Goal: Information Seeking & Learning: Learn about a topic

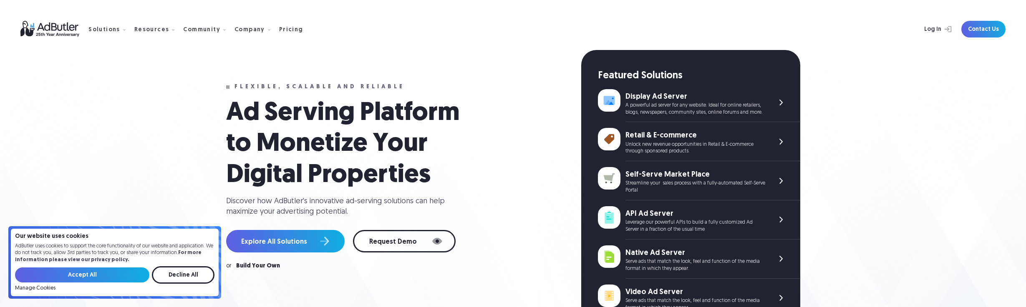
click at [324, 108] on h1 "Ad Serving Platform to Monetize Your Digital Properties" at bounding box center [351, 144] width 250 height 93
click at [322, 93] on div "Flexible, scalable and reliable Ad Serving Platform to Monetize Your Digital Pr…" at bounding box center [403, 255] width 355 height 410
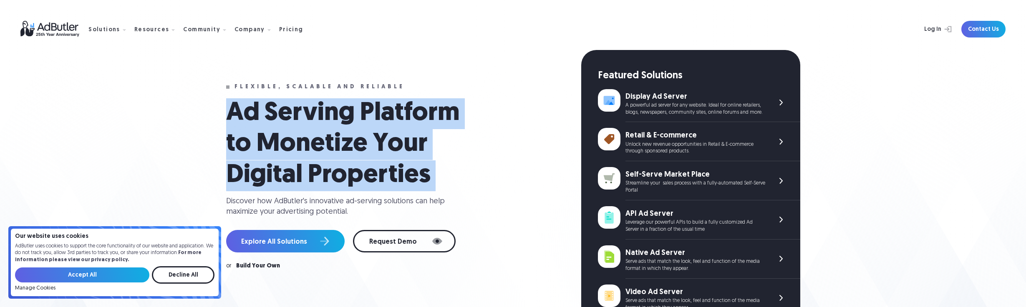
click at [322, 93] on div "Flexible, scalable and reliable Ad Serving Platform to Monetize Your Digital Pr…" at bounding box center [403, 255] width 355 height 410
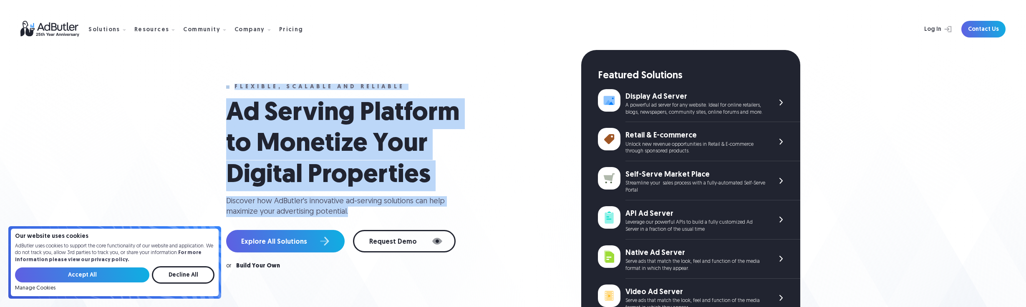
drag, startPoint x: 224, startPoint y: 84, endPoint x: 440, endPoint y: 213, distance: 252.0
click at [440, 213] on div "Flexible, scalable and reliable Ad Serving Platform to Monetize Your Digital Pr…" at bounding box center [513, 237] width 601 height 375
click at [440, 213] on div "Discover how AdButler's innovative ad-serving solutions can help maximize your …" at bounding box center [338, 206] width 225 height 21
drag, startPoint x: 436, startPoint y: 217, endPoint x: 212, endPoint y: 70, distance: 268.4
click at [212, 70] on section "Flexible, scalable and reliable Ad Serving Platform to Monetize Your Digital Pr…" at bounding box center [513, 212] width 1026 height 425
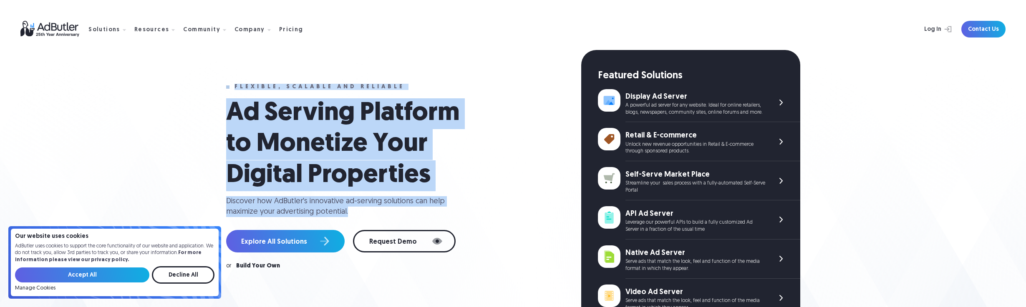
click at [212, 70] on section "Flexible, scalable and reliable Ad Serving Platform to Monetize Your Digital Pr…" at bounding box center [513, 212] width 1026 height 425
drag, startPoint x: 183, startPoint y: 69, endPoint x: 455, endPoint y: 212, distance: 307.3
click at [455, 212] on section "Flexible, scalable and reliable Ad Serving Platform to Monetize Your Digital Pr…" at bounding box center [513, 212] width 1026 height 425
click at [455, 212] on div "Ad Serving Platform to Monetize Your Digital Properties Discover how AdButler's…" at bounding box center [398, 157] width 345 height 119
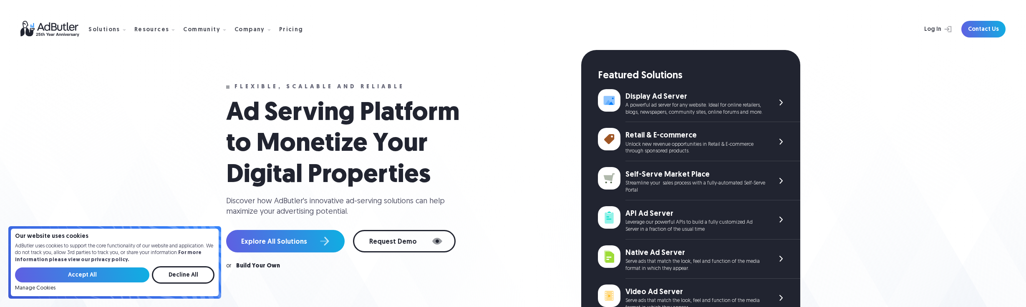
click at [136, 52] on div "Solutions Display Ad Server Save time and increase revenue with The Ad Server. …" at bounding box center [512, 29] width 985 height 58
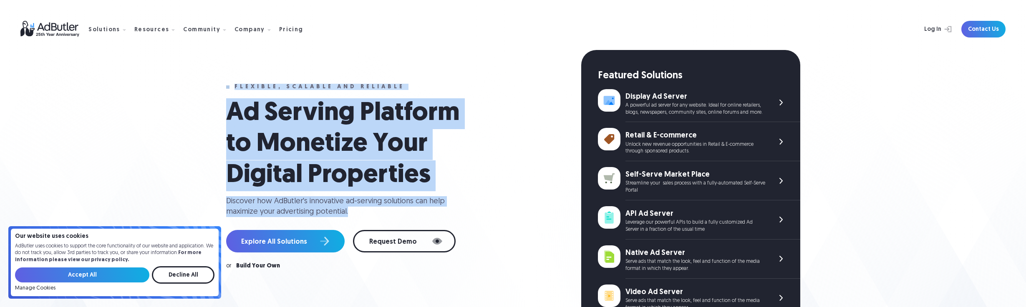
drag, startPoint x: 360, startPoint y: 215, endPoint x: 224, endPoint y: 75, distance: 195.6
click at [228, 74] on div "Flexible, scalable and reliable Ad Serving Platform to Monetize Your Digital Pr…" at bounding box center [403, 255] width 355 height 410
click at [203, 82] on section "Flexible, scalable and reliable Ad Serving Platform to Monetize Your Digital Pr…" at bounding box center [513, 212] width 1026 height 425
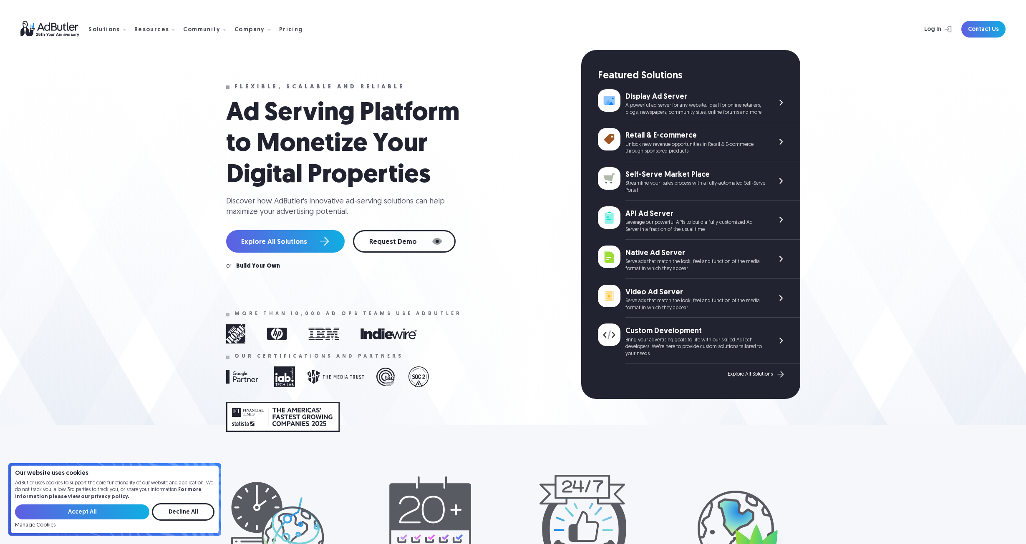
click at [291, 120] on h1 "Ad Serving Platform to Monetize Your Digital Properties" at bounding box center [351, 144] width 250 height 93
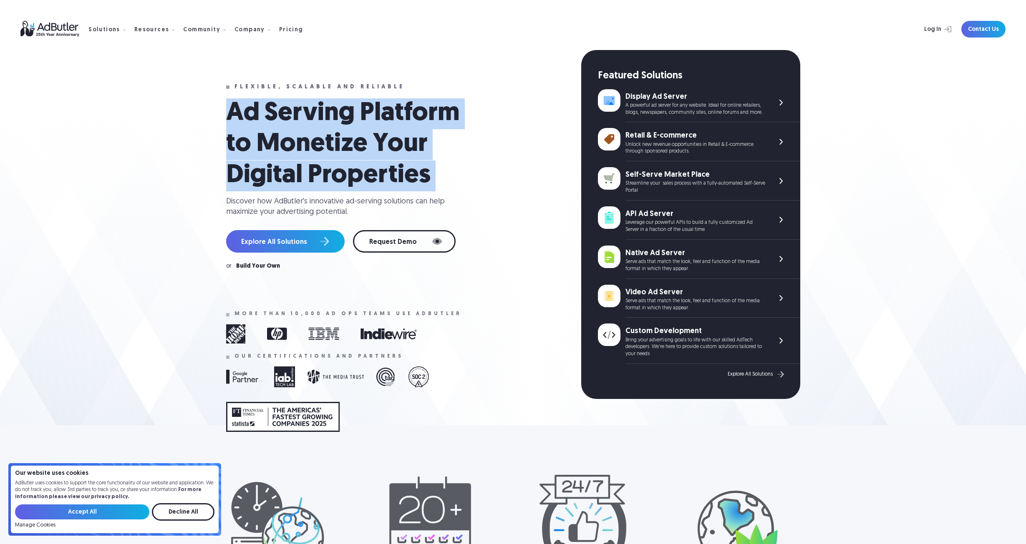
click at [291, 120] on h1 "Ad Serving Platform to Monetize Your Digital Properties" at bounding box center [351, 144] width 250 height 93
click at [297, 132] on h1 "Ad Serving Platform to Monetize Your Digital Properties" at bounding box center [351, 144] width 250 height 93
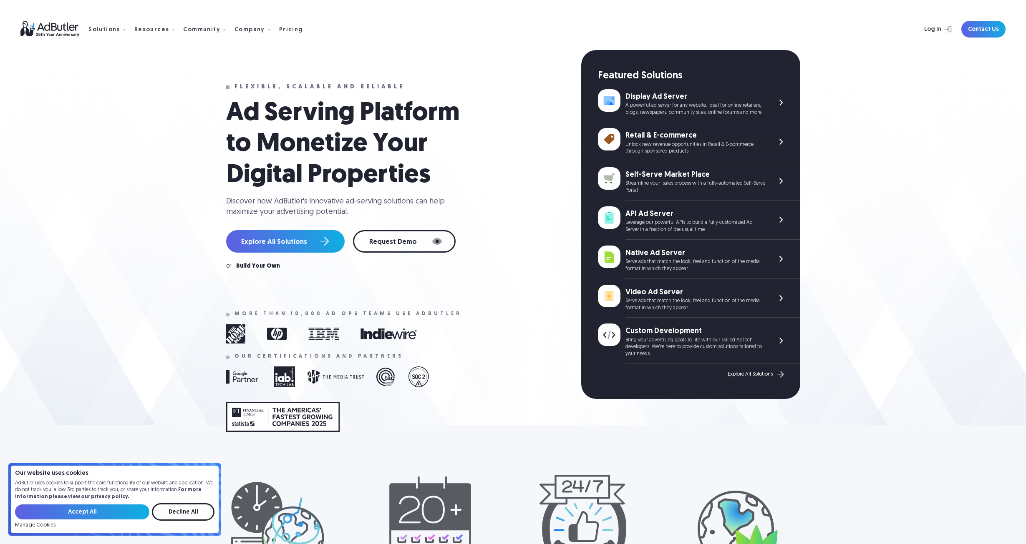
click at [403, 121] on h1 "Ad Serving Platform to Monetize Your Digital Properties" at bounding box center [351, 144] width 250 height 93
click at [277, 21] on nav "Solutions Display Ad Server Save time and increase revenue with The Ad Server. …" at bounding box center [198, 29] width 221 height 26
click at [280, 32] on div "Pricing" at bounding box center [291, 30] width 24 height 6
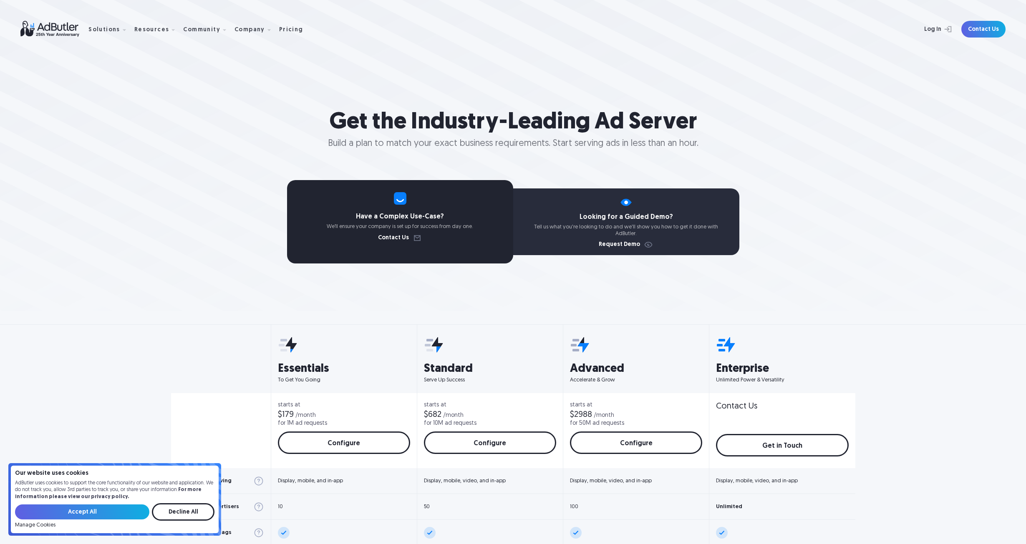
click at [635, 221] on div "Looking for a Guided Demo? Tell us what you're looking to do and we'll show you…" at bounding box center [626, 222] width 226 height 67
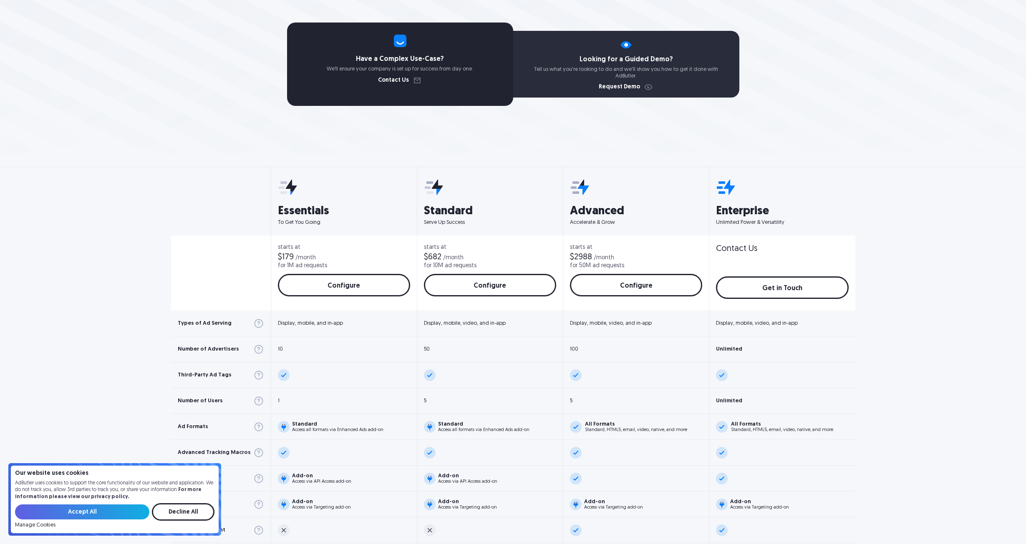
scroll to position [244, 0]
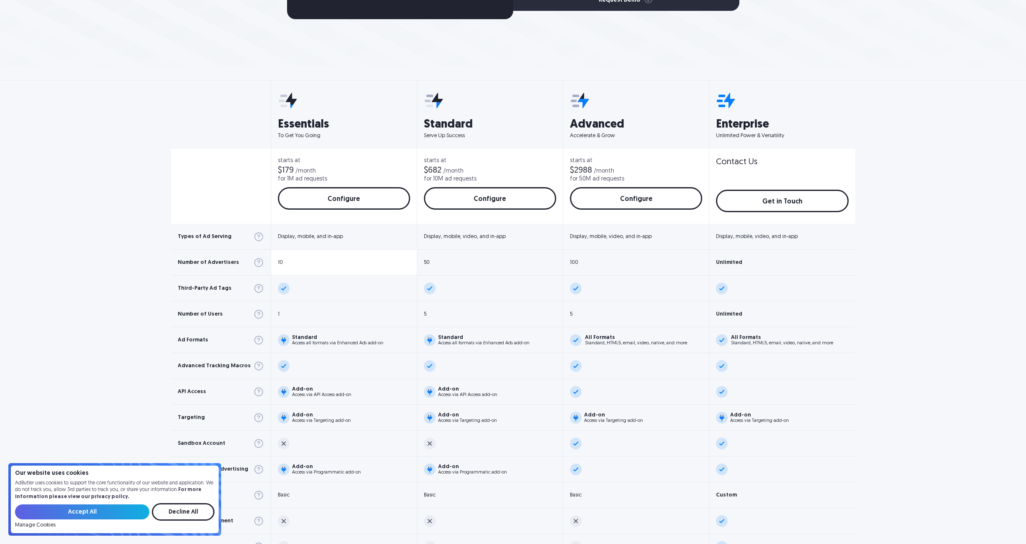
drag, startPoint x: 311, startPoint y: 238, endPoint x: 349, endPoint y: 262, distance: 45.1
click at [311, 238] on div "Display, mobile, and in-app" at bounding box center [310, 236] width 65 height 5
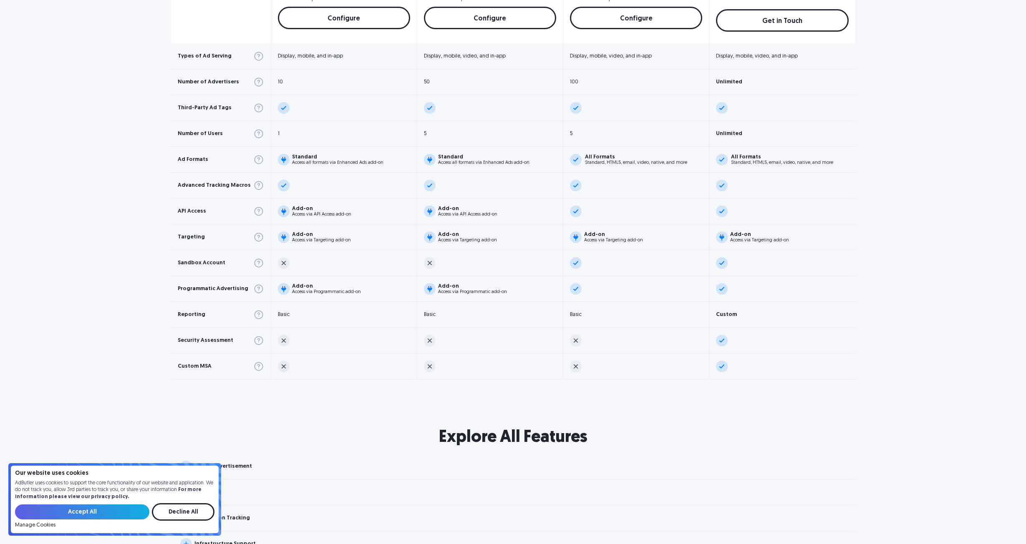
scroll to position [427, 0]
click at [480, 426] on h2 "Explore All Features" at bounding box center [513, 436] width 1026 height 23
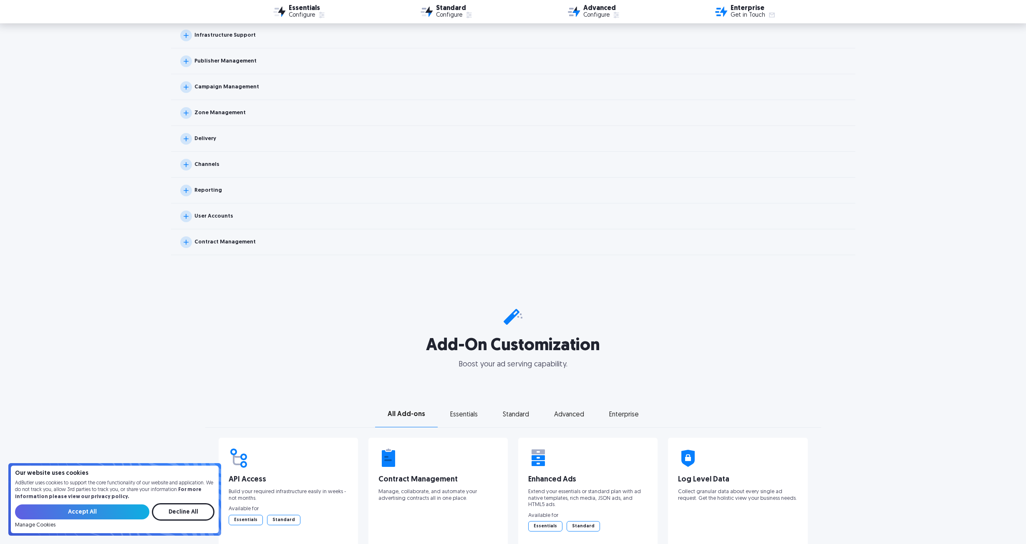
scroll to position [782, 0]
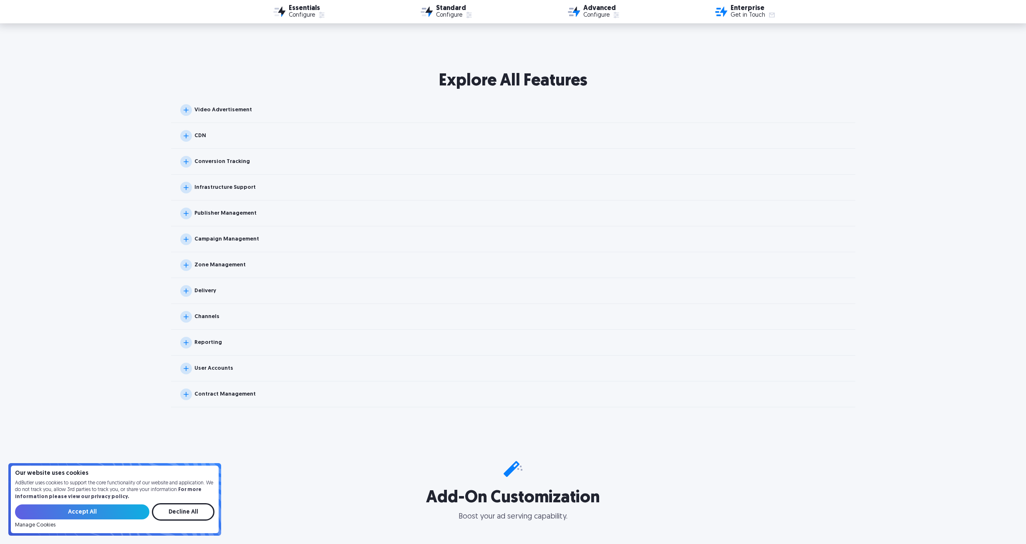
click at [206, 113] on div "Video Advertisement" at bounding box center [216, 110] width 72 height 12
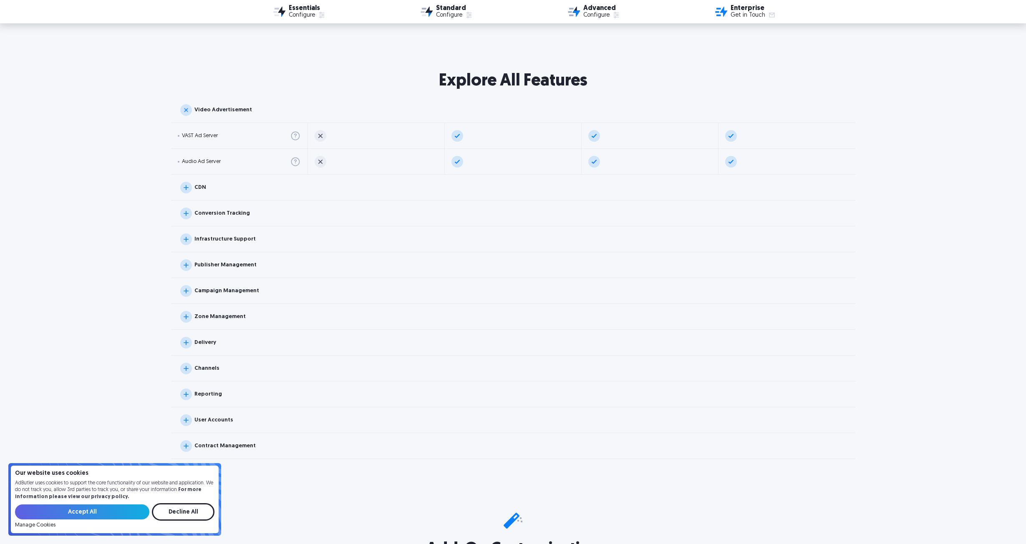
click at [206, 193] on div "CDN" at bounding box center [513, 188] width 684 height 26
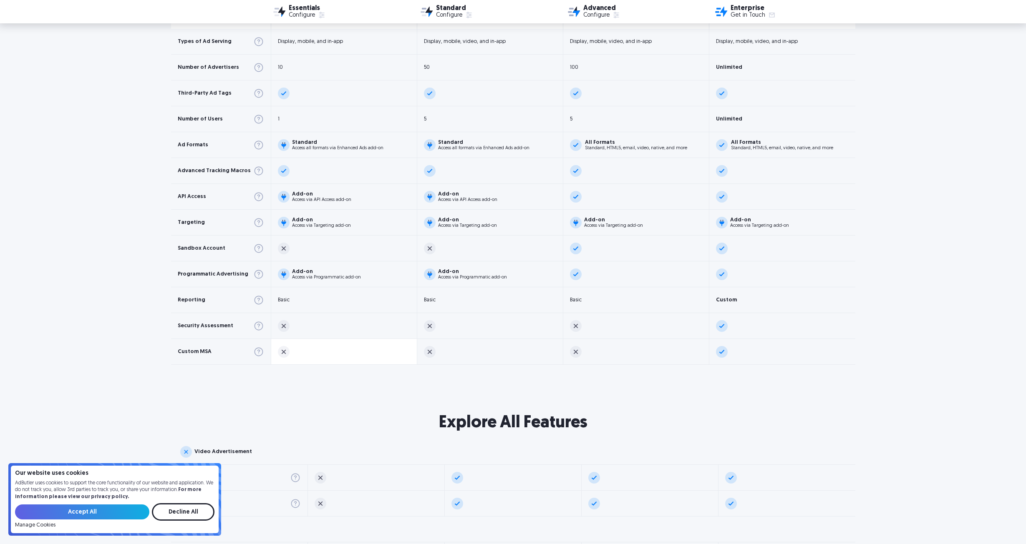
scroll to position [721, 0]
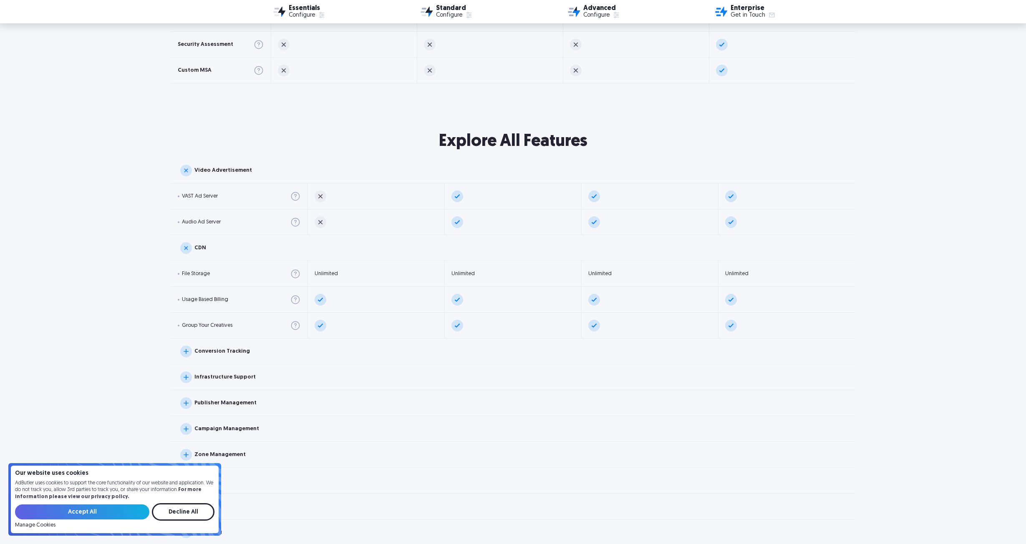
click at [245, 347] on div "Conversion Tracking" at bounding box center [513, 352] width 684 height 26
